Goal: Information Seeking & Learning: Learn about a topic

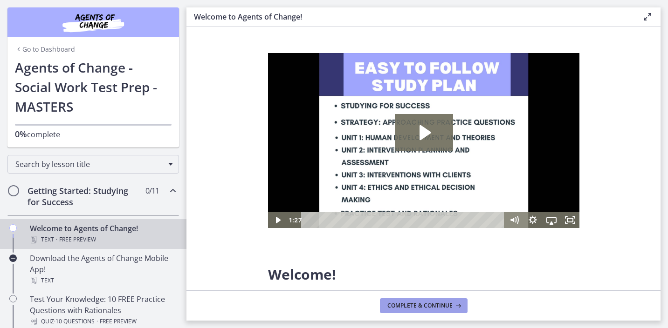
click at [432, 304] on span "Complete & continue" at bounding box center [419, 305] width 65 height 7
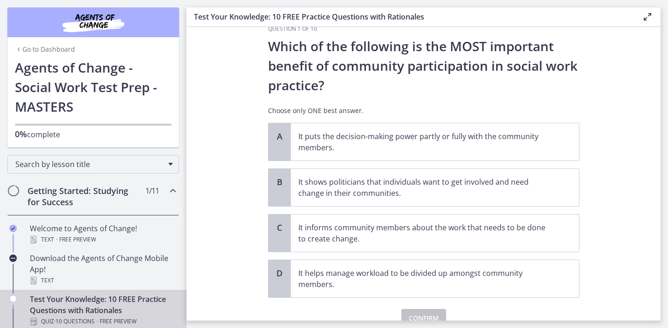
scroll to position [21, 0]
drag, startPoint x: 285, startPoint y: 54, endPoint x: 351, endPoint y: 72, distance: 69.0
click at [351, 72] on p "Which of the following is the MOST important benefit of community participation…" at bounding box center [423, 64] width 311 height 59
click at [347, 85] on p "Which of the following is the MOST important benefit of community participation…" at bounding box center [423, 64] width 311 height 59
click at [324, 140] on p "It puts the decision-making power partly or fully with the community members." at bounding box center [425, 141] width 254 height 22
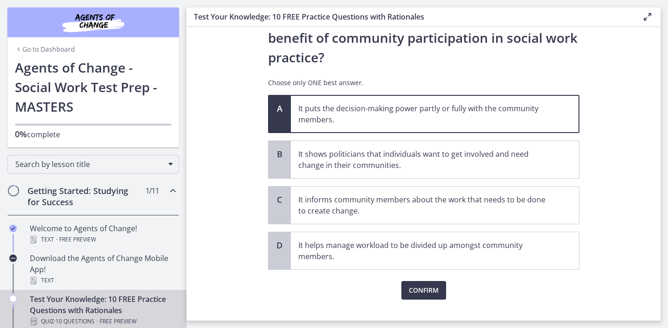
scroll to position [55, 0]
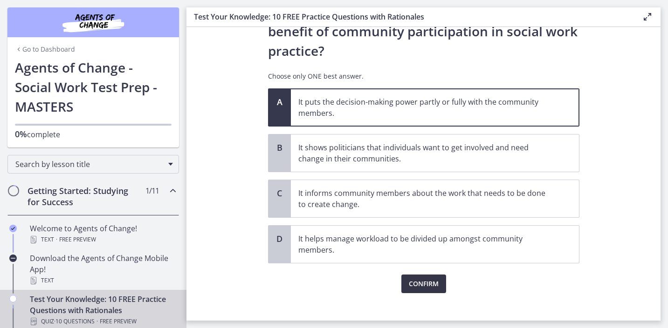
click at [421, 291] on button "Confirm" at bounding box center [423, 284] width 45 height 19
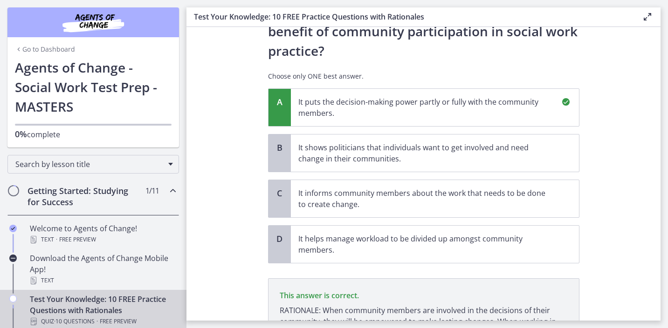
scroll to position [163, 0]
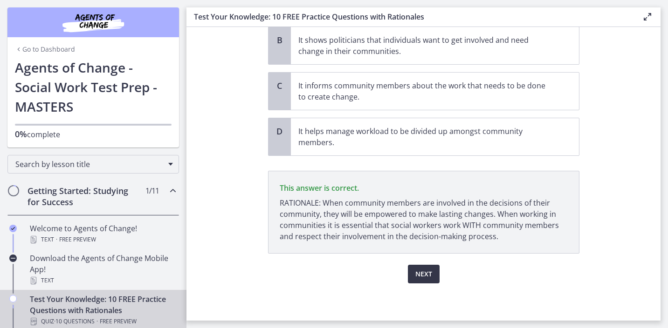
click at [423, 268] on button "Next" at bounding box center [424, 274] width 32 height 19
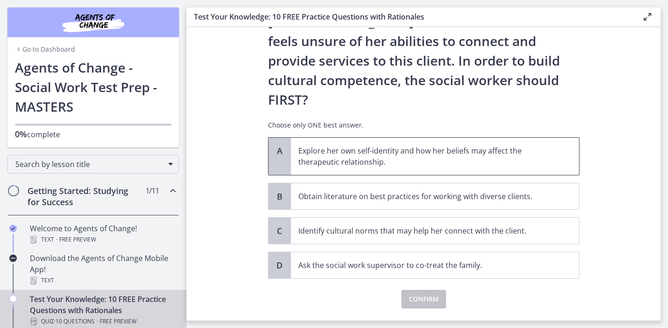
scroll to position [0, 0]
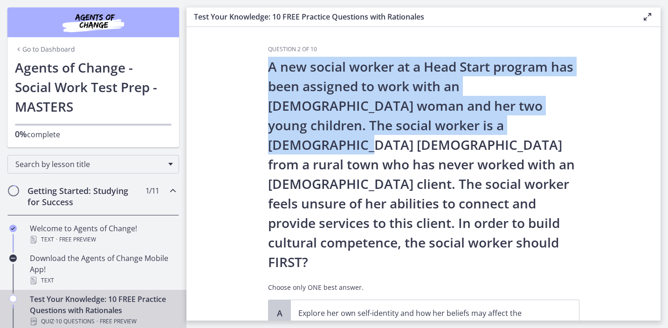
drag, startPoint x: 264, startPoint y: 61, endPoint x: 436, endPoint y: 115, distance: 180.5
click at [436, 115] on div "Question 2 of 10 A new social worker at a Head Start program has been assigned …" at bounding box center [423, 183] width 326 height 275
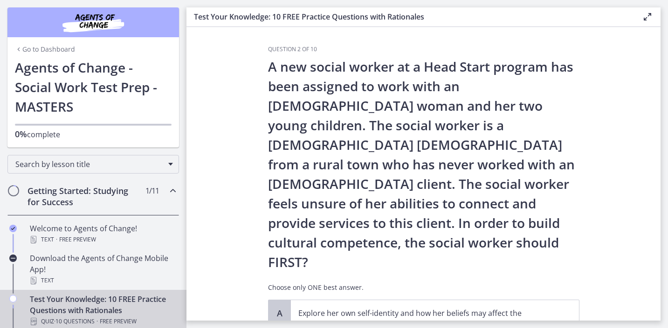
click at [482, 115] on p "A new social worker at a Head Start program has been assigned to work with an […" at bounding box center [423, 164] width 311 height 215
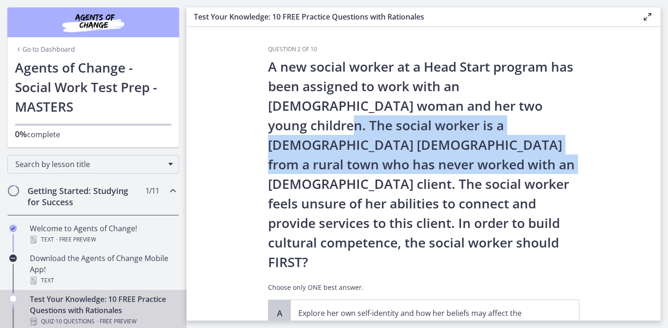
drag, startPoint x: 496, startPoint y: 107, endPoint x: 322, endPoint y: 162, distance: 181.8
click at [322, 162] on p "A new social worker at a Head Start program has been assigned to work with an […" at bounding box center [423, 164] width 311 height 215
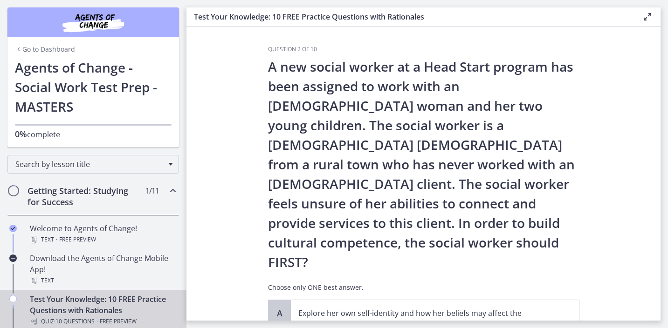
click at [312, 164] on p "A new social worker at a Head Start program has been assigned to work with an […" at bounding box center [423, 164] width 311 height 215
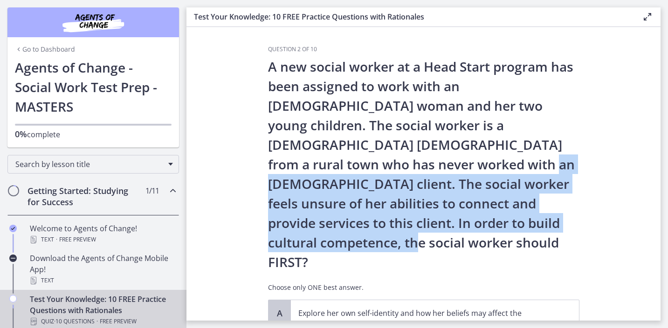
drag, startPoint x: 307, startPoint y: 165, endPoint x: 516, endPoint y: 216, distance: 214.8
click at [516, 216] on p "A new social worker at a Head Start program has been assigned to work with an […" at bounding box center [423, 164] width 311 height 215
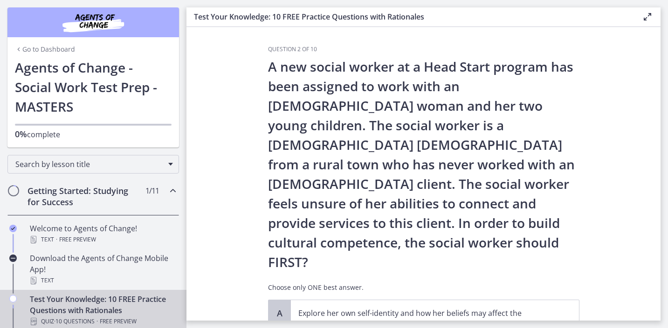
click at [480, 225] on p "A new social worker at a Head Start program has been assigned to work with an […" at bounding box center [423, 164] width 311 height 215
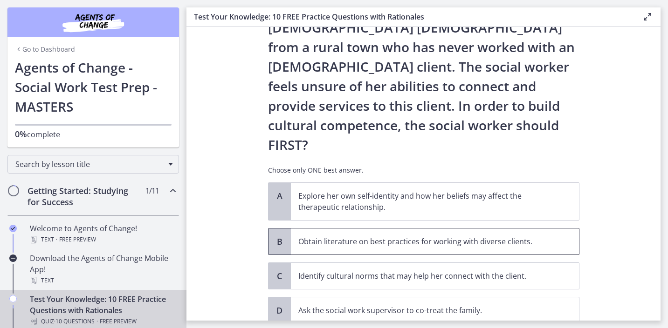
scroll to position [124, 0]
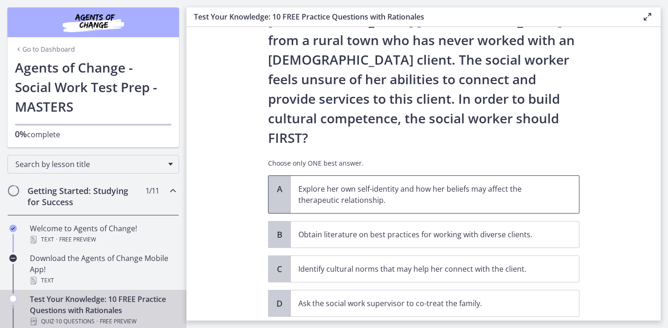
click at [435, 184] on p "Explore her own self-identity and how her beliefs may affect the therapeutic re…" at bounding box center [425, 195] width 254 height 22
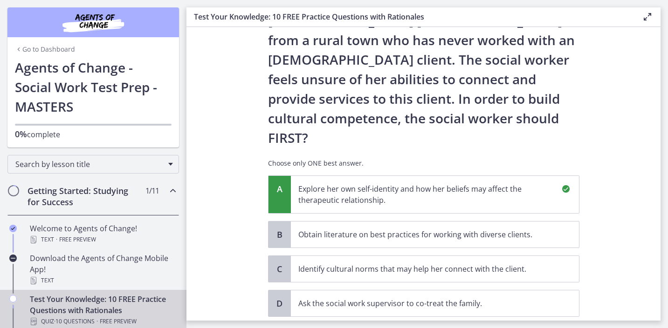
scroll to position [258, 0]
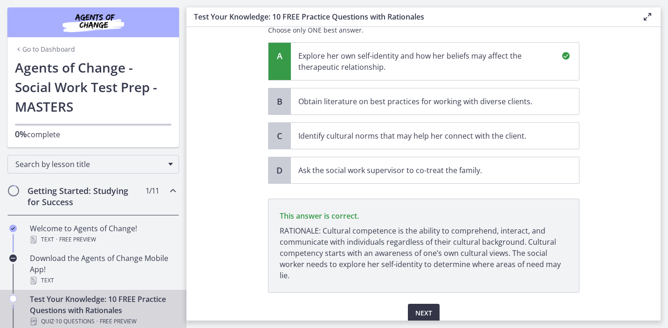
click at [416, 308] on span "Next" at bounding box center [423, 313] width 17 height 11
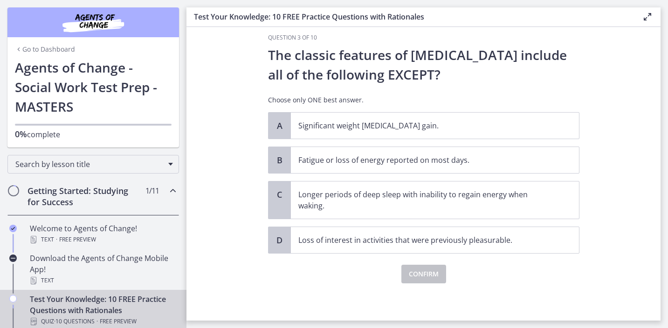
scroll to position [0, 0]
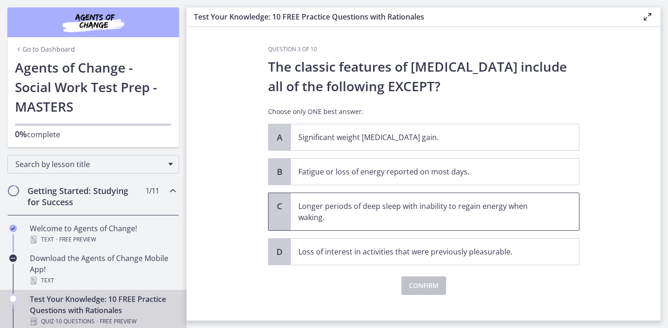
click at [382, 225] on span "Longer periods of deep sleep with inability to regain energy when waking." at bounding box center [435, 211] width 288 height 37
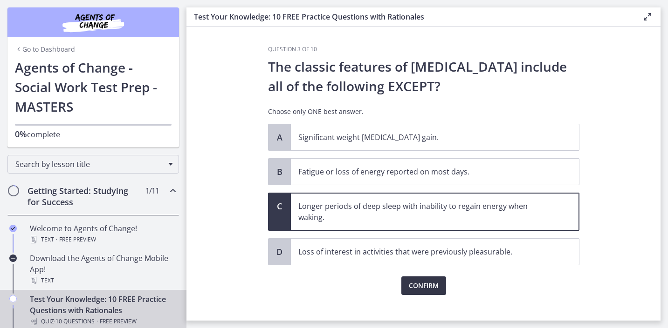
click at [417, 281] on span "Confirm" at bounding box center [424, 285] width 30 height 11
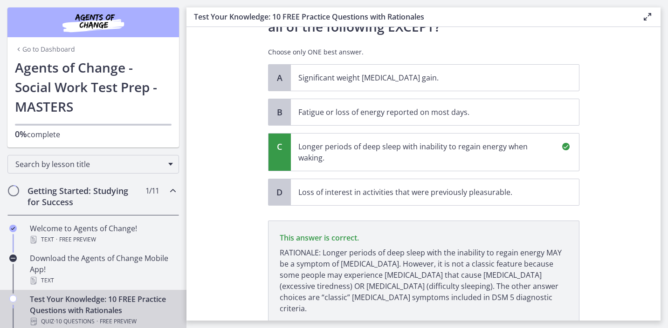
scroll to position [121, 0]
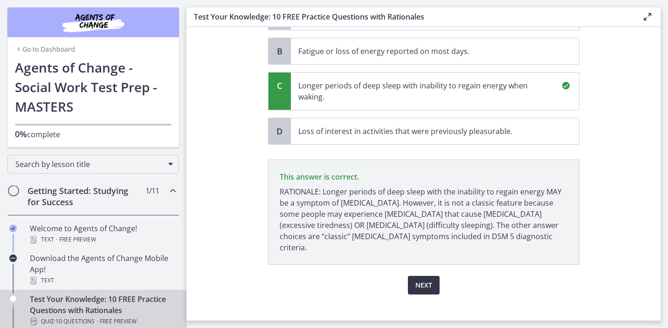
click at [425, 280] on span "Next" at bounding box center [423, 285] width 17 height 11
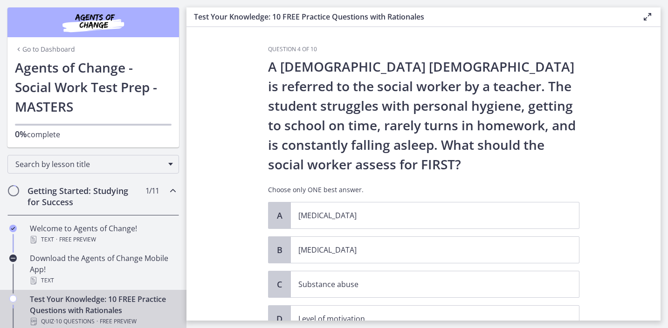
click at [397, 84] on p "A [DEMOGRAPHIC_DATA] [DEMOGRAPHIC_DATA] is referred to the social worker by a t…" at bounding box center [423, 115] width 311 height 117
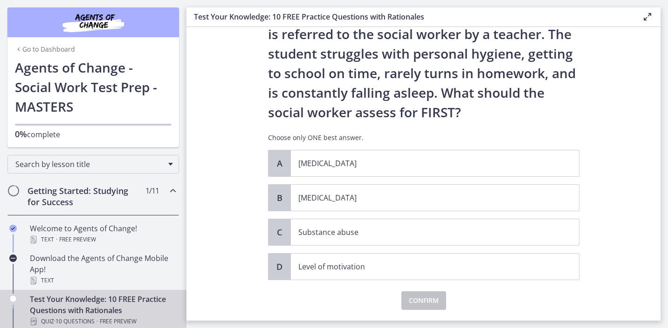
scroll to position [54, 0]
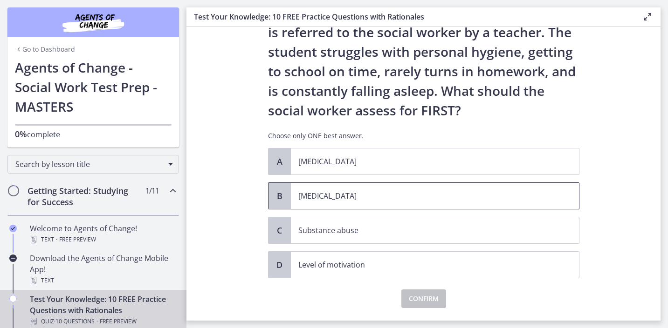
click at [341, 195] on p "[MEDICAL_DATA]" at bounding box center [425, 196] width 254 height 11
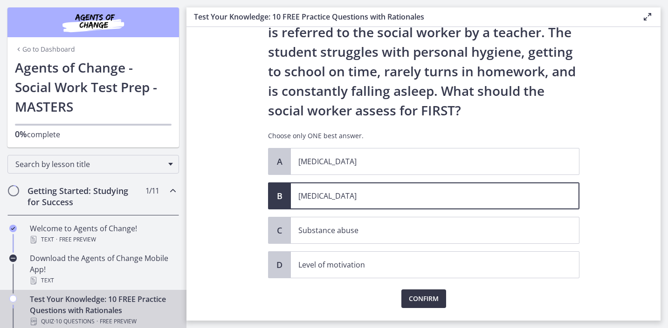
click at [412, 296] on span "Confirm" at bounding box center [424, 298] width 30 height 11
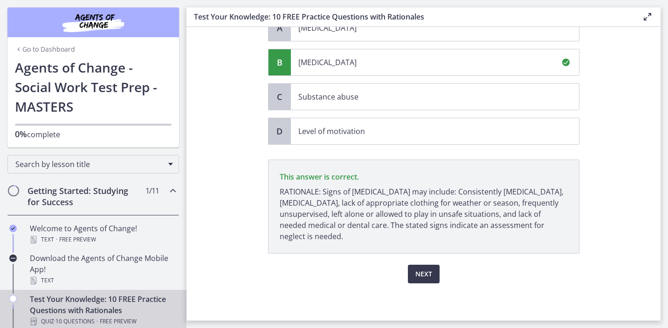
scroll to position [0, 0]
click at [422, 265] on div "Next" at bounding box center [423, 269] width 311 height 30
click at [431, 273] on span "Next" at bounding box center [423, 274] width 17 height 11
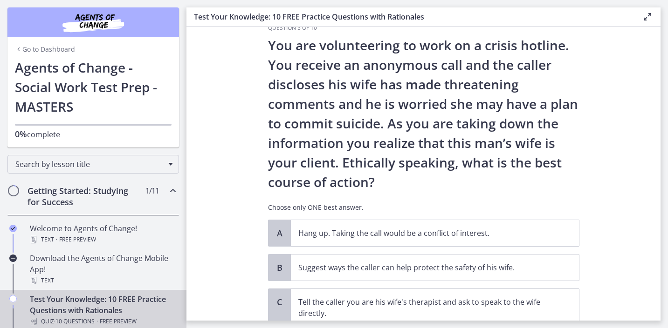
scroll to position [23, 0]
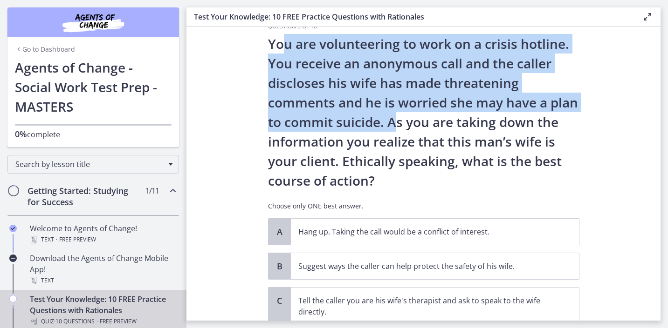
drag, startPoint x: 283, startPoint y: 41, endPoint x: 395, endPoint y: 116, distance: 135.3
click at [396, 116] on p "You are volunteering to work on a crisis hotline. You receive an anonymous call…" at bounding box center [423, 112] width 311 height 157
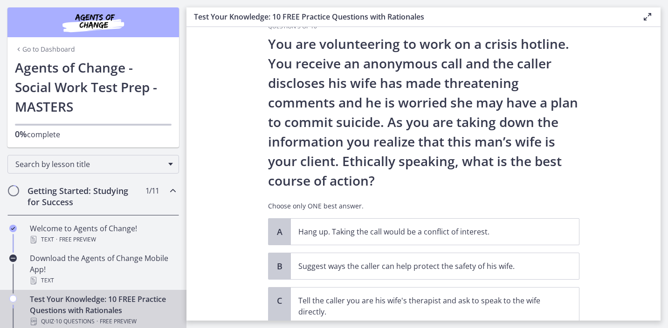
click at [380, 116] on p "You are volunteering to work on a crisis hotline. You receive an anonymous call…" at bounding box center [423, 112] width 311 height 157
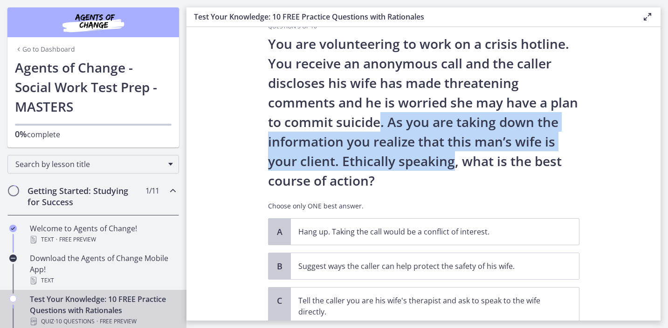
drag, startPoint x: 380, startPoint y: 116, endPoint x: 453, endPoint y: 161, distance: 86.0
click at [453, 161] on p "You are volunteering to work on a crisis hotline. You receive an anonymous call…" at bounding box center [423, 112] width 311 height 157
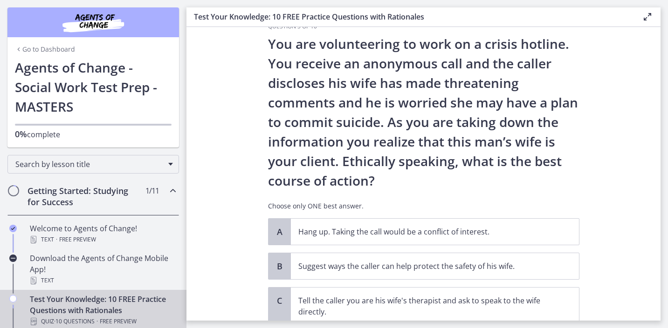
click at [433, 176] on p "You are volunteering to work on a crisis hotline. You receive an anonymous call…" at bounding box center [423, 112] width 311 height 157
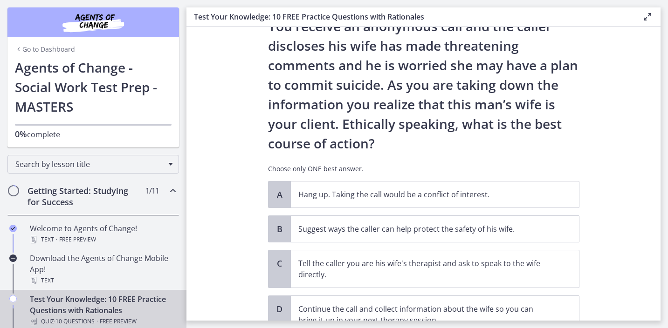
scroll to position [59, 0]
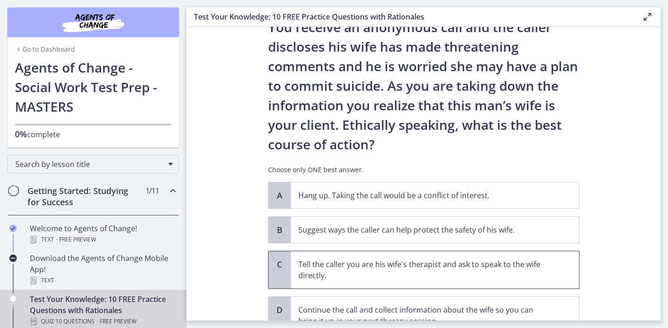
click at [325, 258] on span "Tell the caller you are his wife's therapist and ask to speak to the wife direc…" at bounding box center [435, 270] width 288 height 37
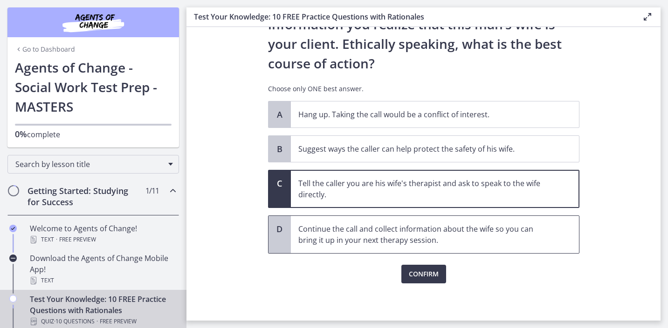
scroll to position [140, 0]
click at [421, 273] on span "Confirm" at bounding box center [424, 274] width 30 height 11
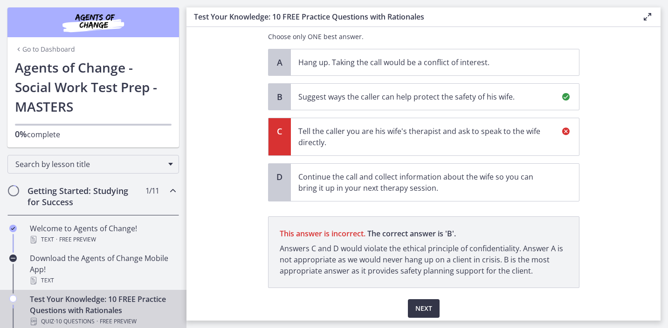
scroll to position [227, 0]
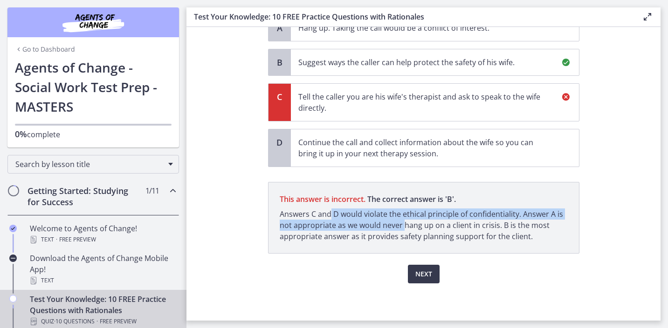
drag, startPoint x: 328, startPoint y: 211, endPoint x: 403, endPoint y: 226, distance: 76.0
click at [403, 226] on p "Answers C and D would violate the ethical principle of confidentiality. Answer …" at bounding box center [424, 226] width 288 height 34
click at [424, 270] on span "Next" at bounding box center [423, 274] width 17 height 11
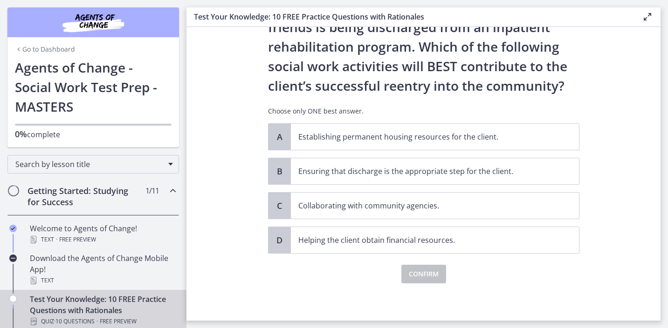
scroll to position [0, 0]
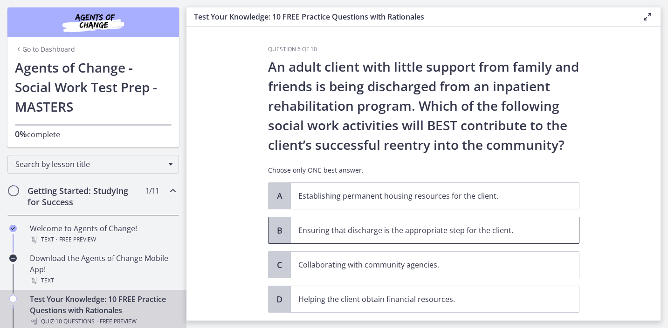
click at [304, 224] on span "Ensuring that discharge is the appropriate step for the client." at bounding box center [435, 231] width 288 height 26
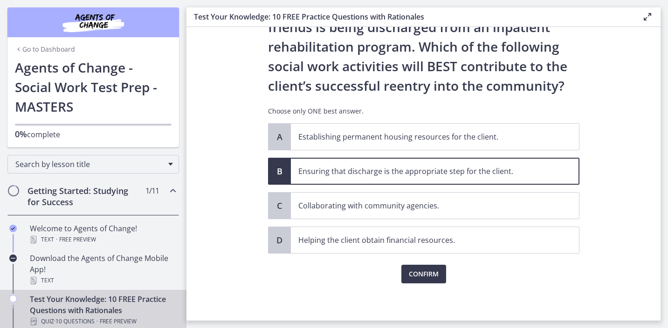
scroll to position [59, 0]
click at [422, 280] on button "Confirm" at bounding box center [423, 274] width 45 height 19
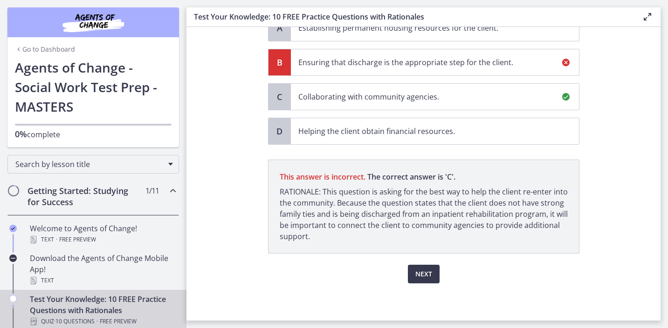
scroll to position [168, 0]
click at [418, 269] on span "Next" at bounding box center [423, 274] width 17 height 11
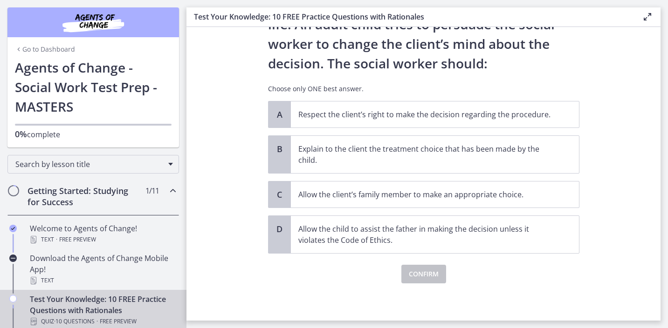
scroll to position [0, 0]
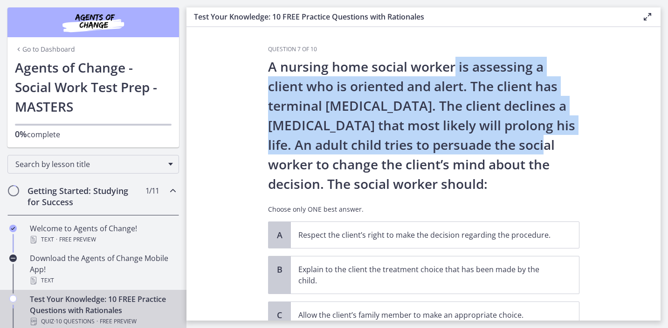
drag, startPoint x: 452, startPoint y: 61, endPoint x: 548, endPoint y: 137, distance: 122.7
click at [548, 137] on p "A nursing home social worker is assessing a client who is oriented and alert. T…" at bounding box center [423, 125] width 311 height 137
click at [473, 234] on p "Respect the client’s right to make the decision regarding the procedure." at bounding box center [425, 235] width 254 height 11
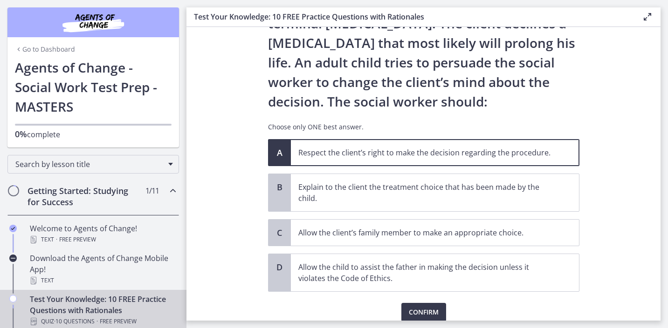
scroll to position [89, 0]
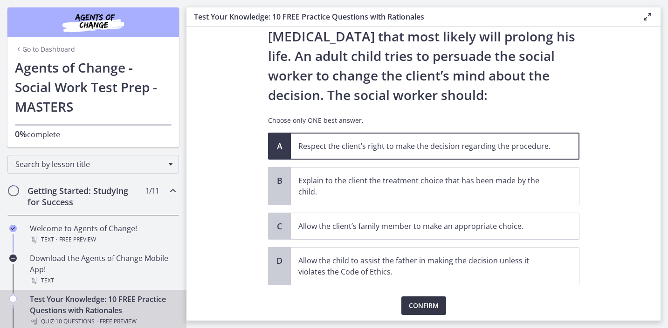
click at [428, 308] on span "Confirm" at bounding box center [424, 305] width 30 height 11
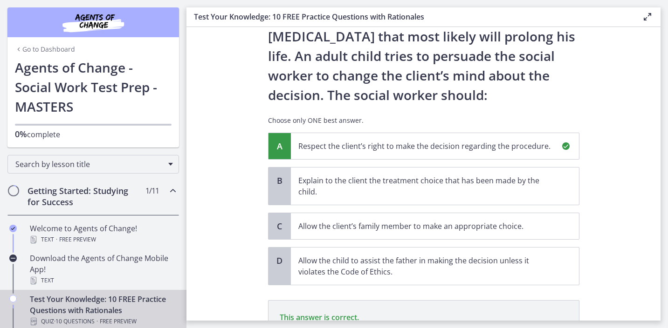
scroll to position [218, 0]
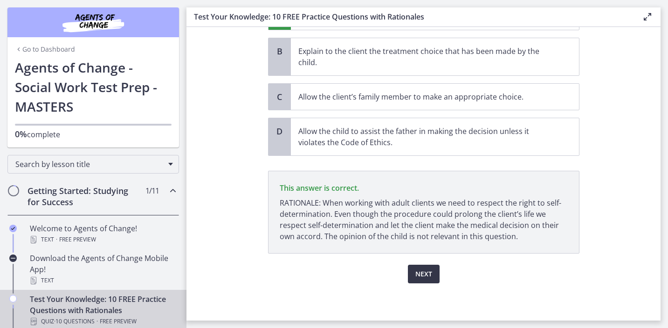
click at [421, 273] on span "Next" at bounding box center [423, 274] width 17 height 11
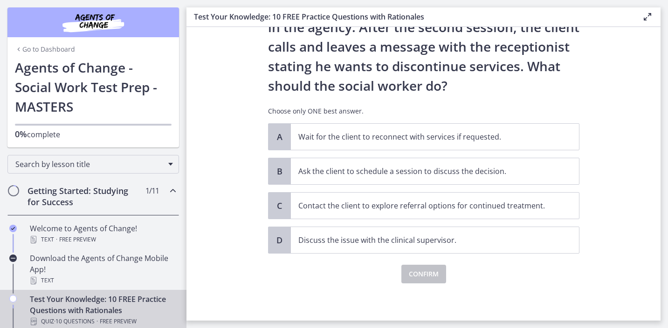
scroll to position [0, 0]
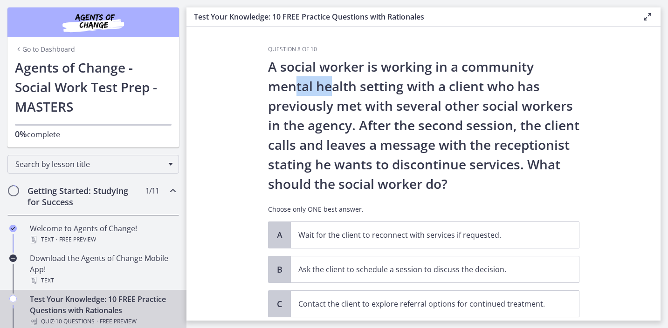
drag, startPoint x: 293, startPoint y: 88, endPoint x: 330, endPoint y: 93, distance: 37.2
click at [330, 93] on p "A social worker is working in a community mental health setting with a client w…" at bounding box center [423, 125] width 311 height 137
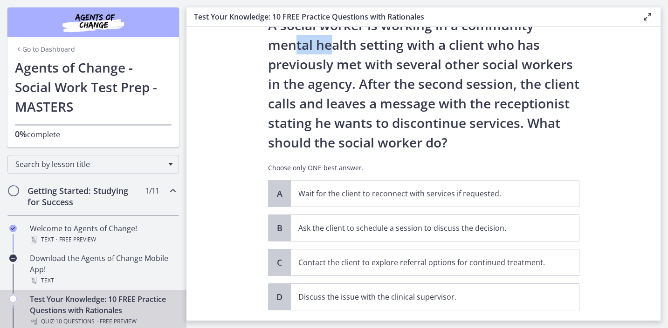
scroll to position [43, 0]
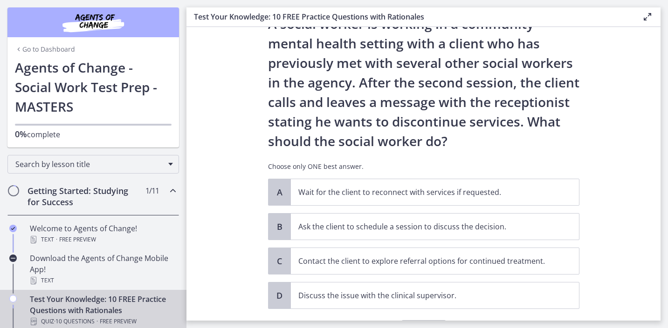
click at [355, 89] on p "A social worker is working in a community mental health setting with a client w…" at bounding box center [423, 82] width 311 height 137
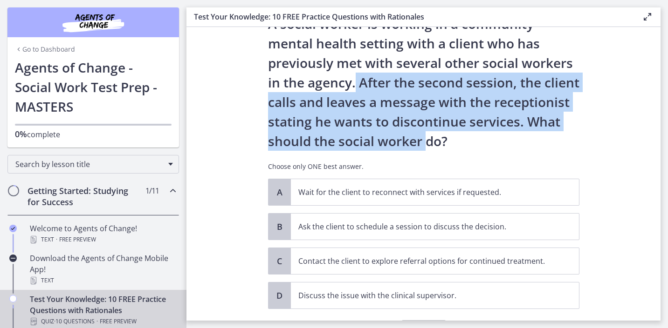
drag, startPoint x: 356, startPoint y: 87, endPoint x: 426, endPoint y: 140, distance: 87.8
click at [426, 140] on p "A social worker is working in a community mental health setting with a client w…" at bounding box center [423, 82] width 311 height 137
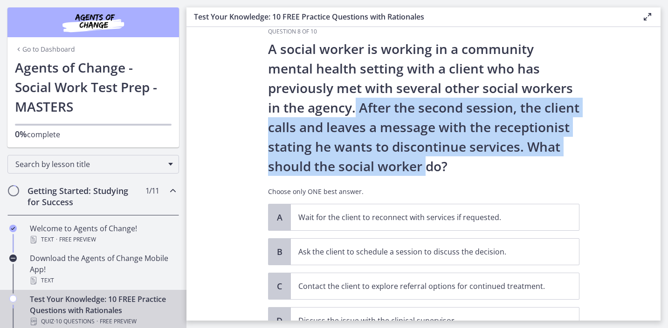
scroll to position [9, 0]
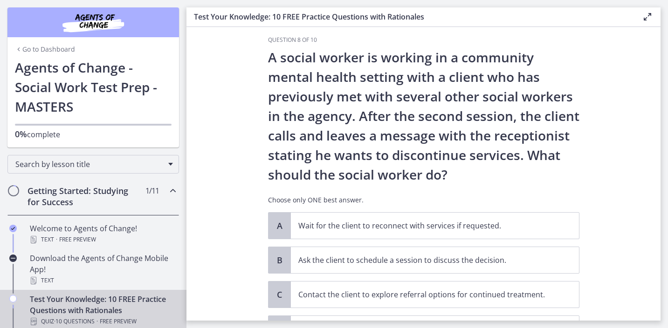
click at [373, 105] on p "A social worker is working in a community mental health setting with a client w…" at bounding box center [423, 116] width 311 height 137
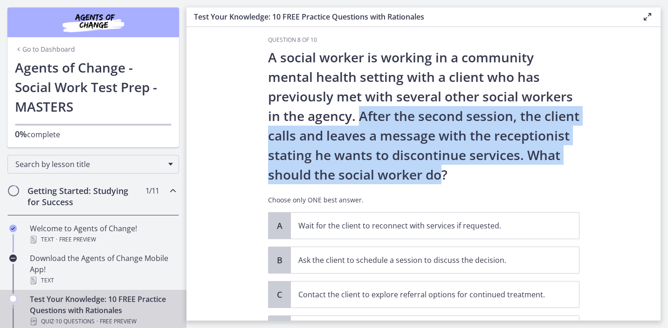
drag, startPoint x: 360, startPoint y: 113, endPoint x: 443, endPoint y: 178, distance: 105.2
click at [443, 178] on p "A social worker is working in a community mental health setting with a client w…" at bounding box center [423, 116] width 311 height 137
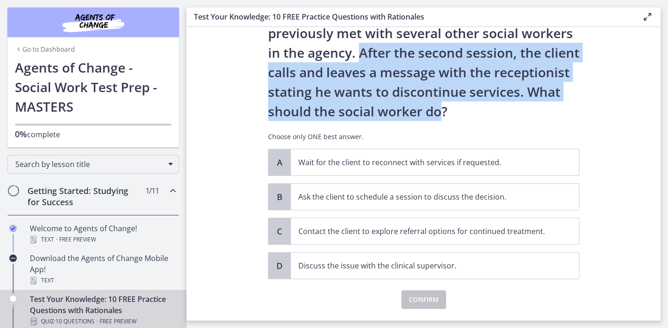
scroll to position [77, 0]
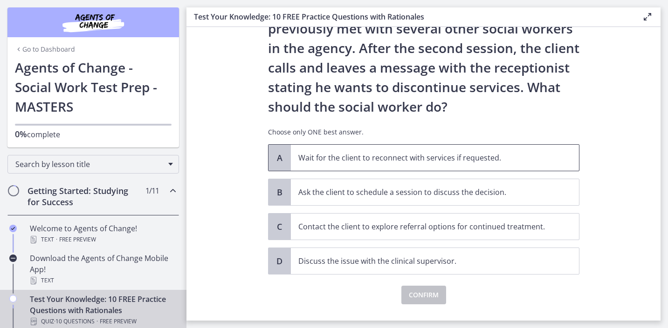
click at [392, 157] on p "Wait for the client to reconnect with services if requested." at bounding box center [425, 157] width 254 height 11
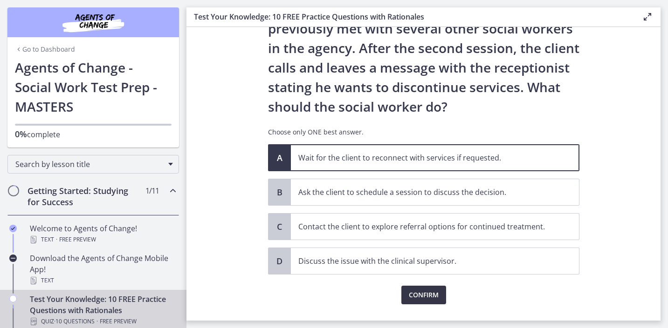
click at [424, 293] on span "Confirm" at bounding box center [424, 295] width 30 height 11
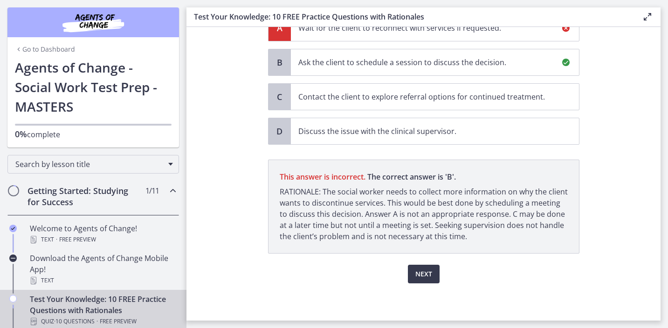
scroll to position [207, 0]
click at [422, 267] on button "Next" at bounding box center [424, 274] width 32 height 19
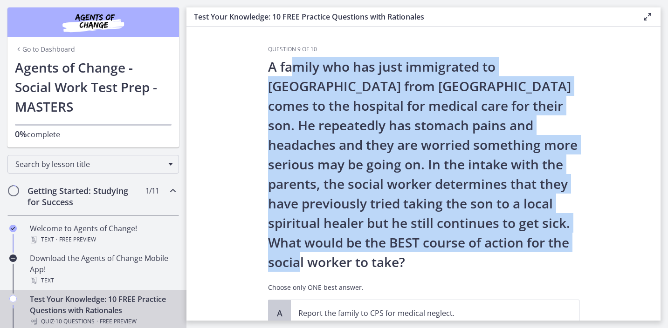
drag, startPoint x: 293, startPoint y: 61, endPoint x: 586, endPoint y: 234, distance: 340.4
click at [586, 234] on div "Question 9 of 10 A family who has just immigrated to [GEOGRAPHIC_DATA] from [GE…" at bounding box center [423, 183] width 326 height 275
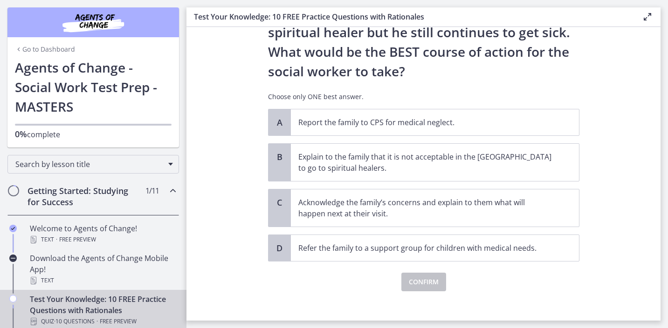
scroll to position [192, 0]
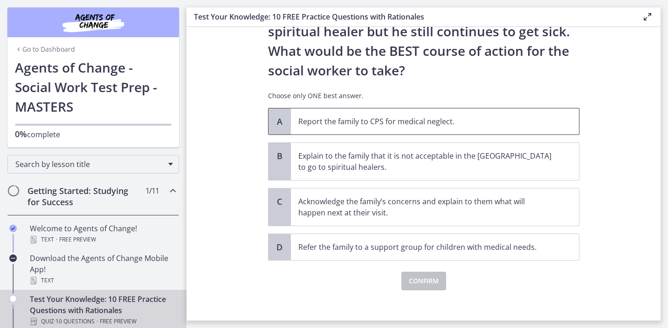
click at [457, 116] on span "Report the family to CPS for medical neglect." at bounding box center [435, 122] width 288 height 26
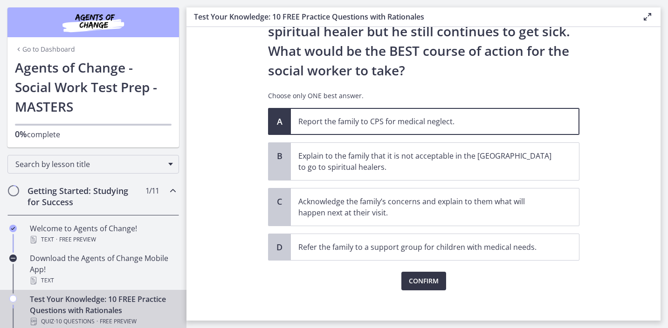
click at [419, 283] on span "Confirm" at bounding box center [424, 281] width 30 height 11
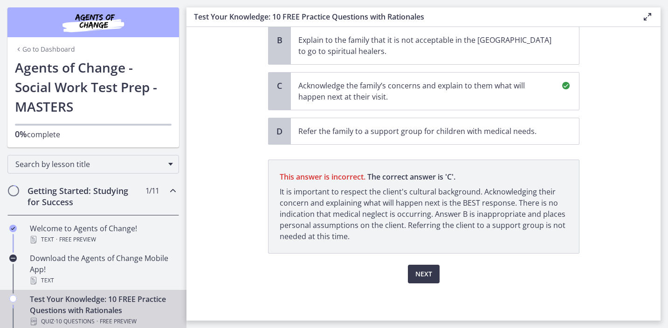
scroll to position [308, 0]
click at [430, 280] on button "Next" at bounding box center [424, 274] width 32 height 19
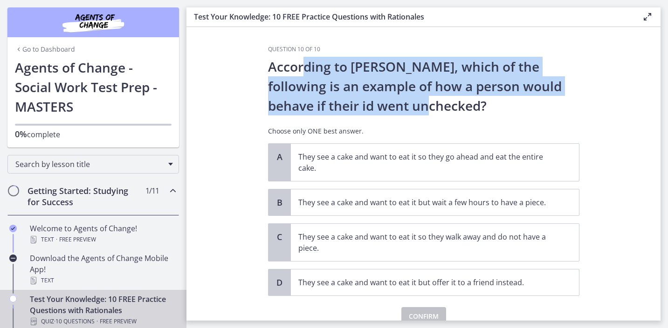
drag, startPoint x: 303, startPoint y: 64, endPoint x: 382, endPoint y: 101, distance: 86.7
click at [382, 101] on p "According to [PERSON_NAME], which of the following is an example of how a perso…" at bounding box center [423, 86] width 311 height 59
click at [373, 95] on p "According to [PERSON_NAME], which of the following is an example of how a perso…" at bounding box center [423, 86] width 311 height 59
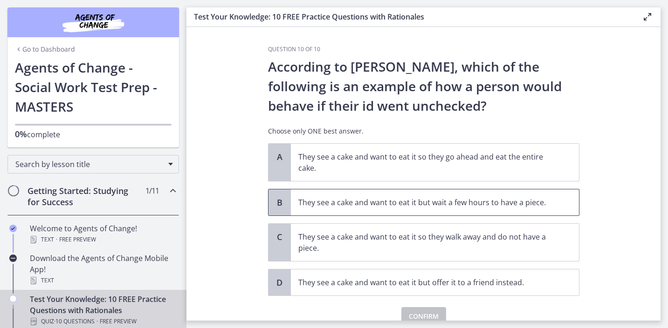
click at [338, 206] on p "They see a cake and want to eat it but wait a few hours to have a piece." at bounding box center [425, 202] width 254 height 11
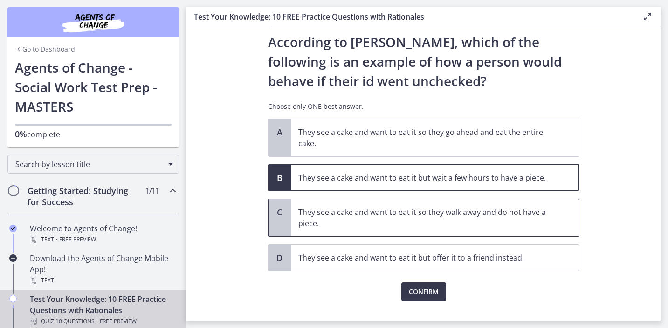
scroll to position [42, 0]
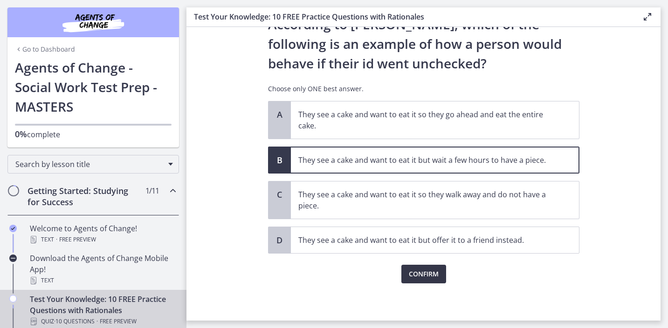
click at [422, 282] on button "Confirm" at bounding box center [423, 274] width 45 height 19
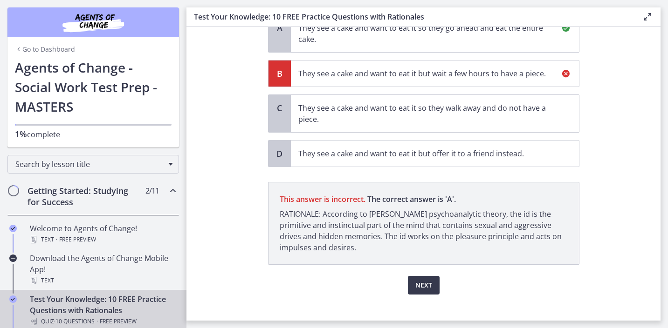
scroll to position [131, 0]
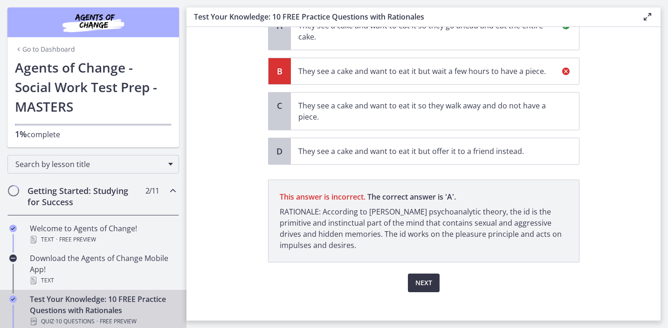
click at [419, 280] on span "Next" at bounding box center [423, 283] width 17 height 11
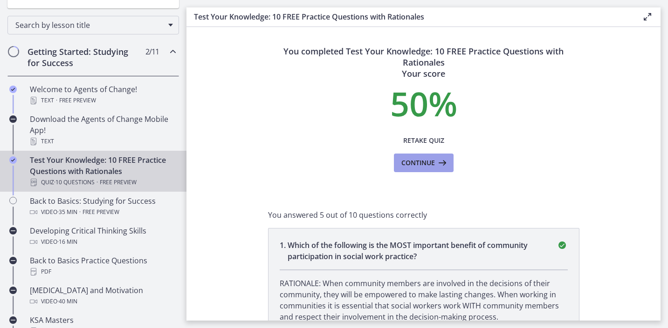
scroll to position [0, 0]
click at [412, 163] on span "Continue" at bounding box center [418, 162] width 34 height 11
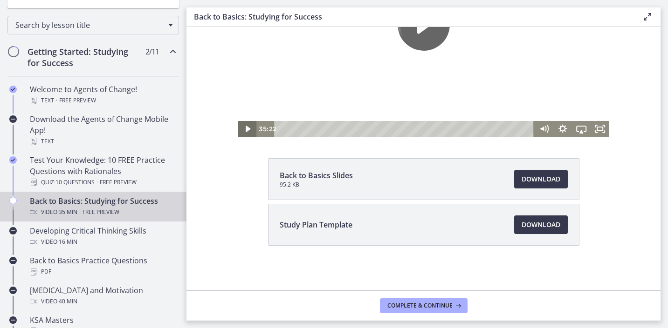
click at [249, 131] on icon "Play Video" at bounding box center [248, 129] width 19 height 16
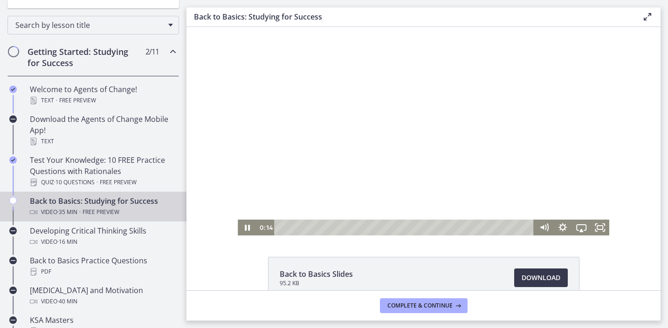
click at [302, 95] on div at bounding box center [423, 131] width 371 height 209
